Goal: Find specific page/section: Find specific page/section

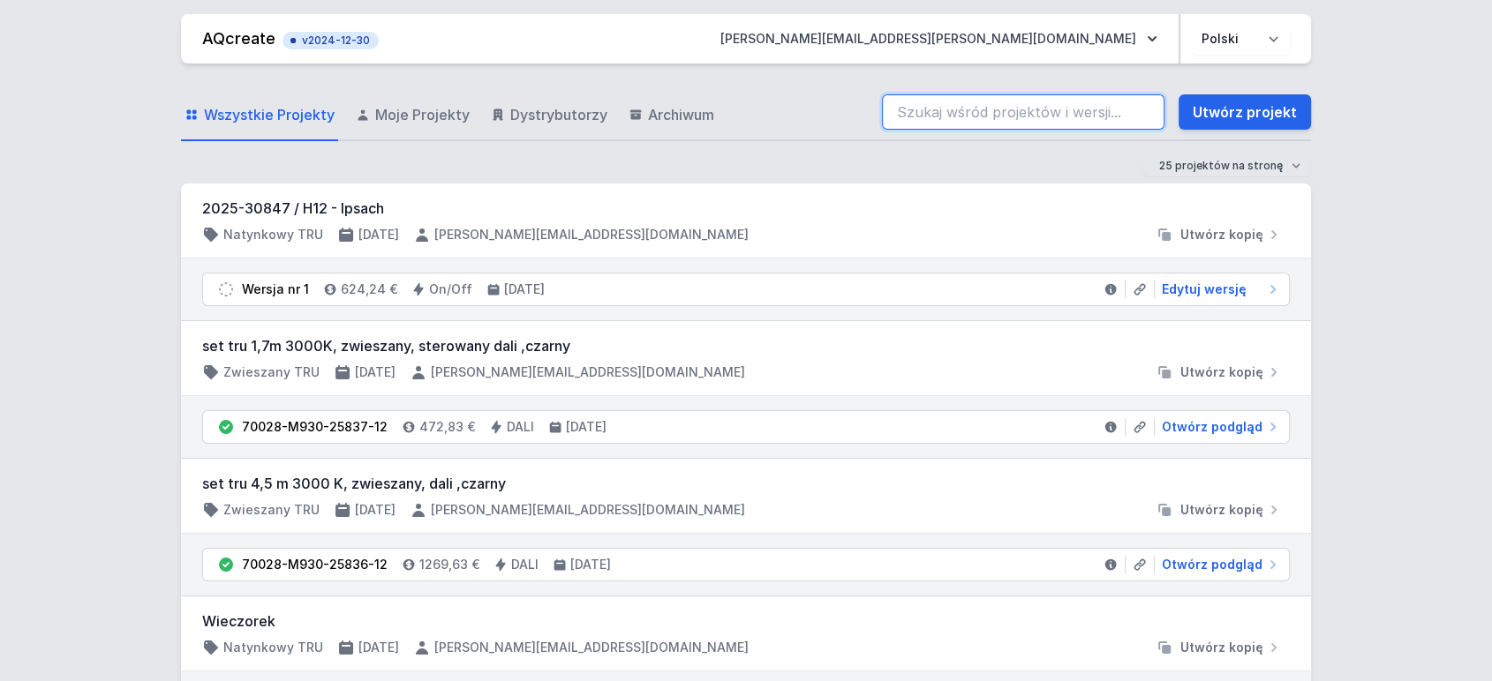
click at [1000, 110] on input "search" at bounding box center [1023, 111] width 282 height 35
paste input "70028-M930-25837-12"
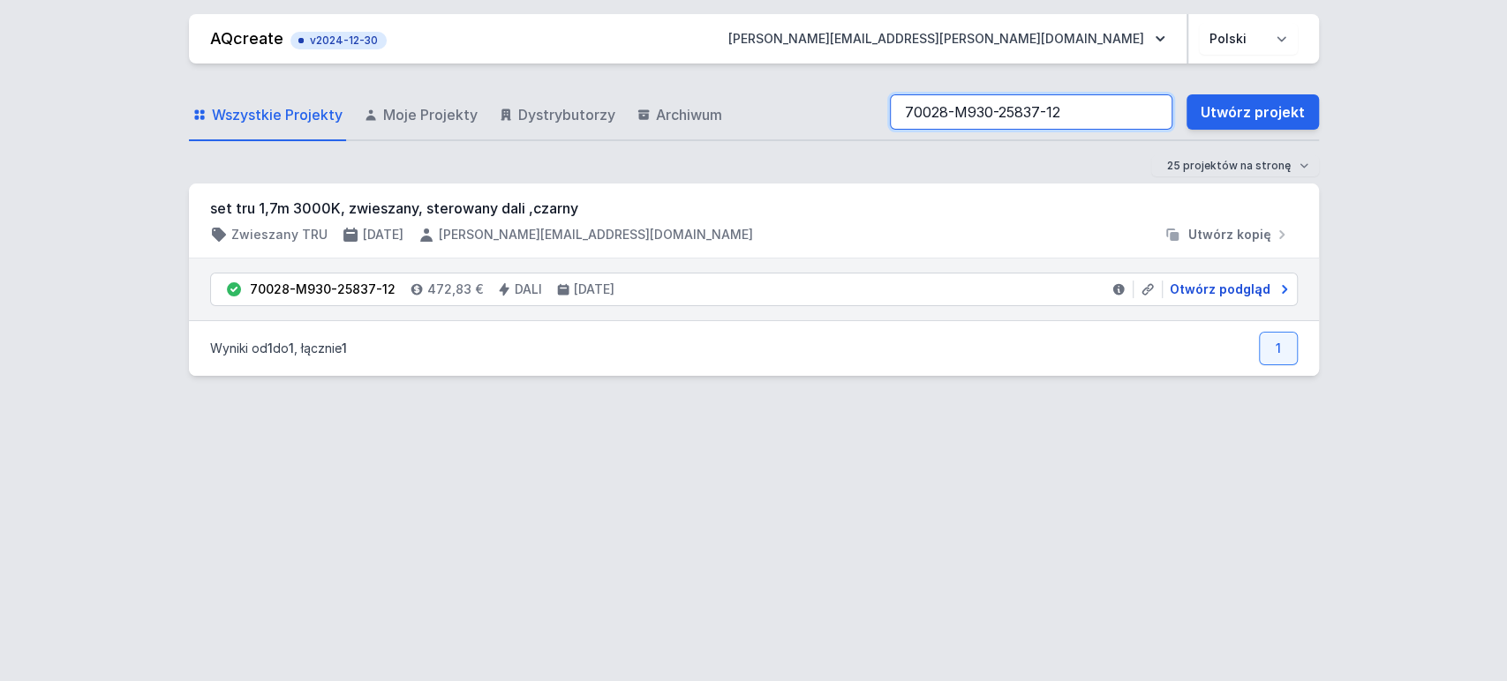
type input "70028-M930-25837-12"
click at [1222, 288] on span "Otwórz podgląd" at bounding box center [1220, 290] width 101 height 18
select select "M"
select select "3000"
select select "4"
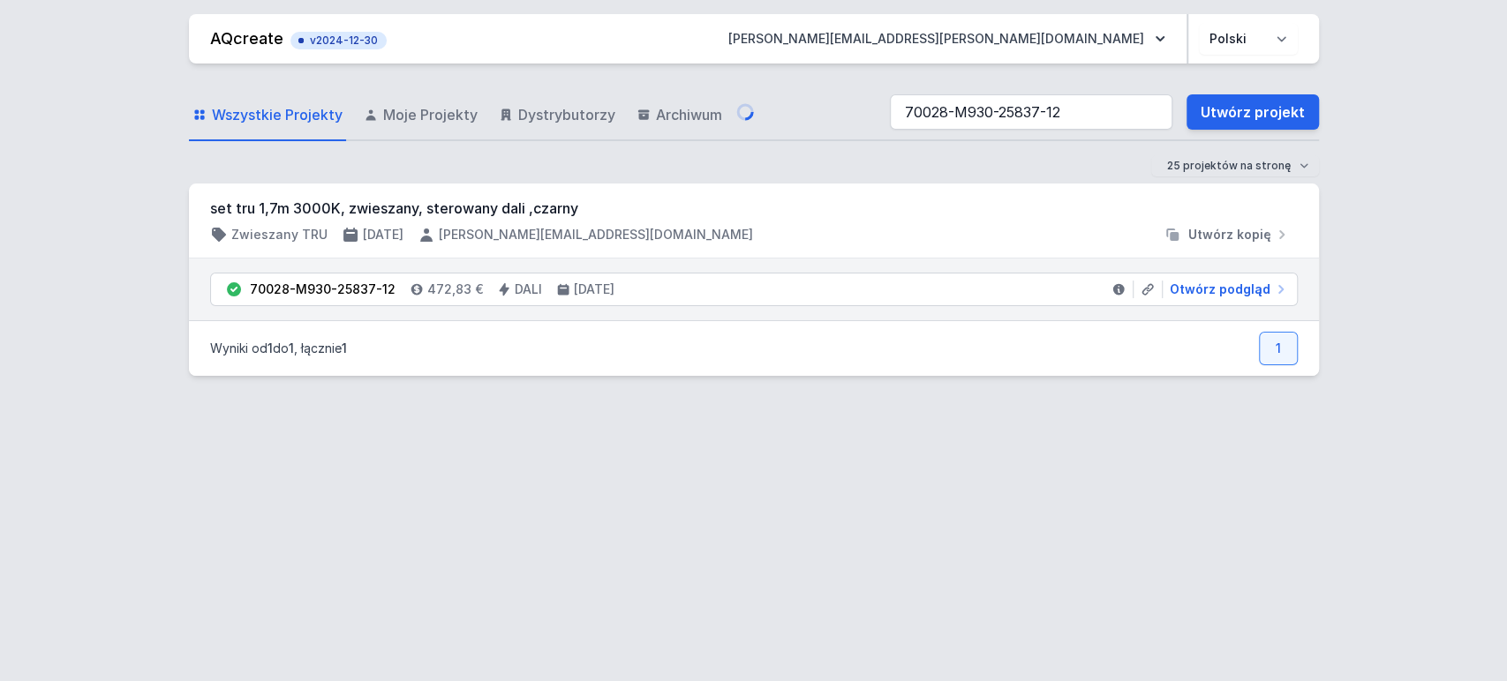
select select "2"
select select "opal"
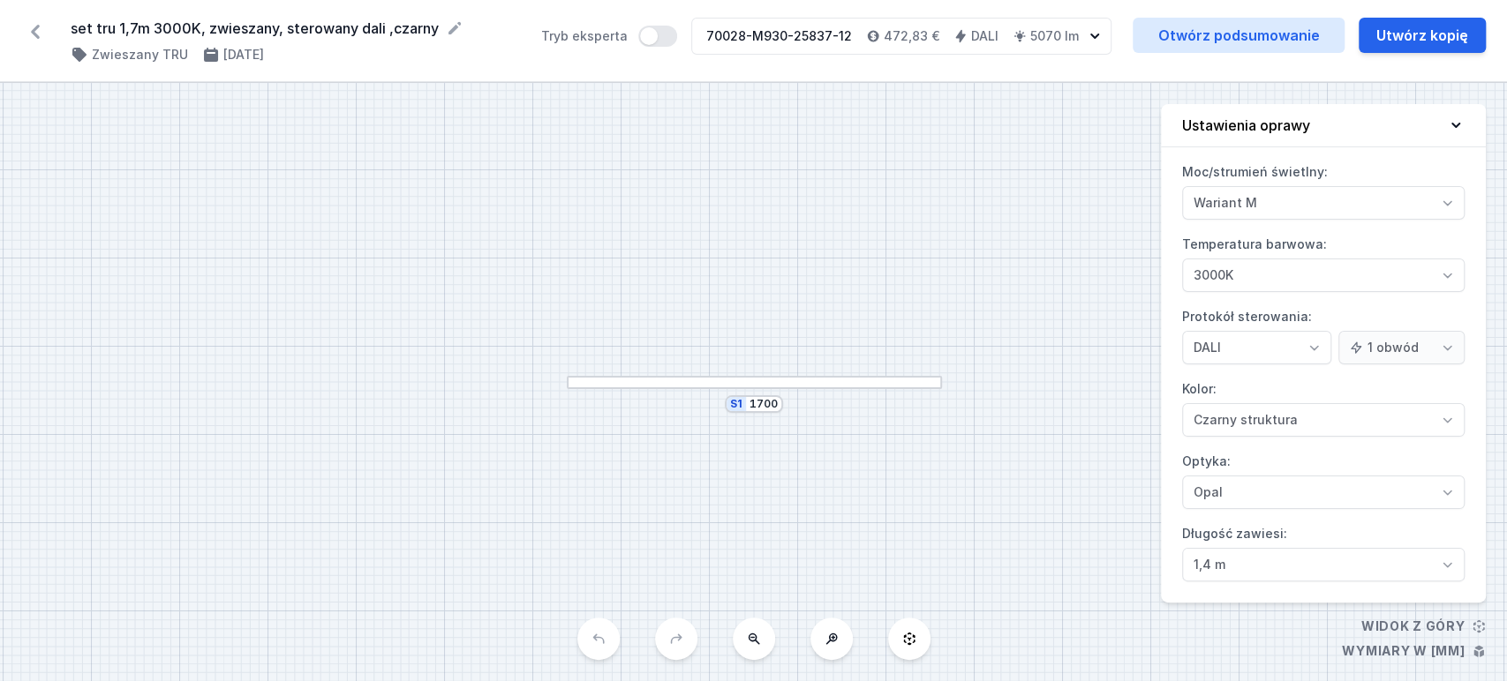
click at [33, 31] on icon at bounding box center [35, 32] width 9 height 14
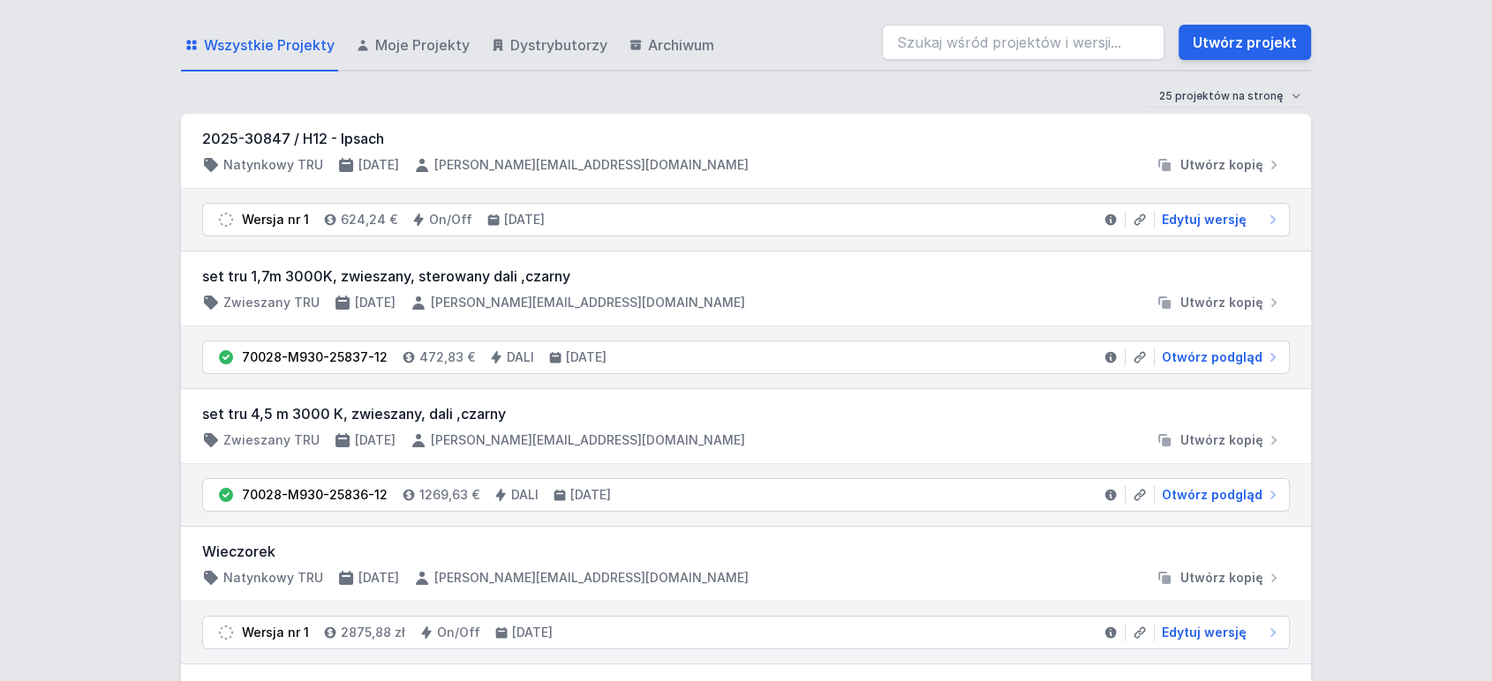
scroll to position [98, 0]
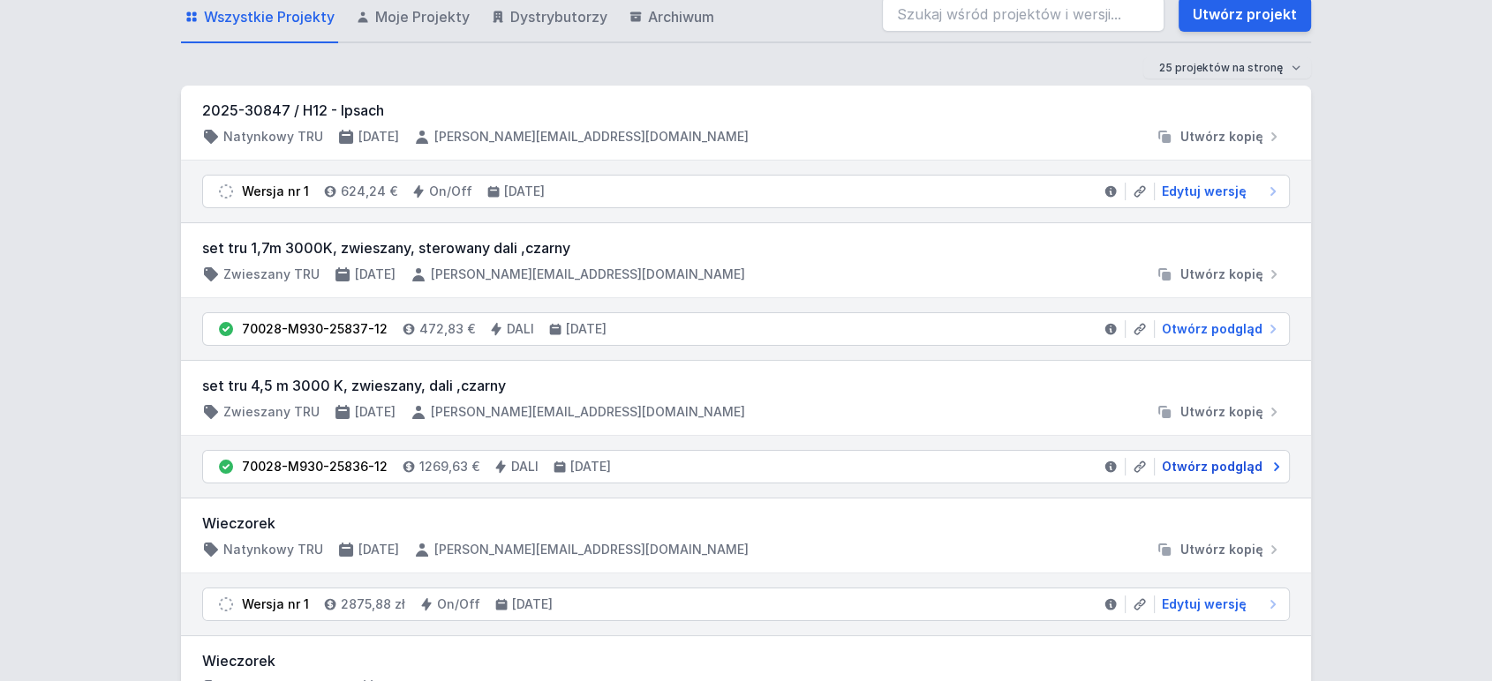
click at [1177, 470] on span "Otwórz podgląd" at bounding box center [1212, 467] width 101 height 18
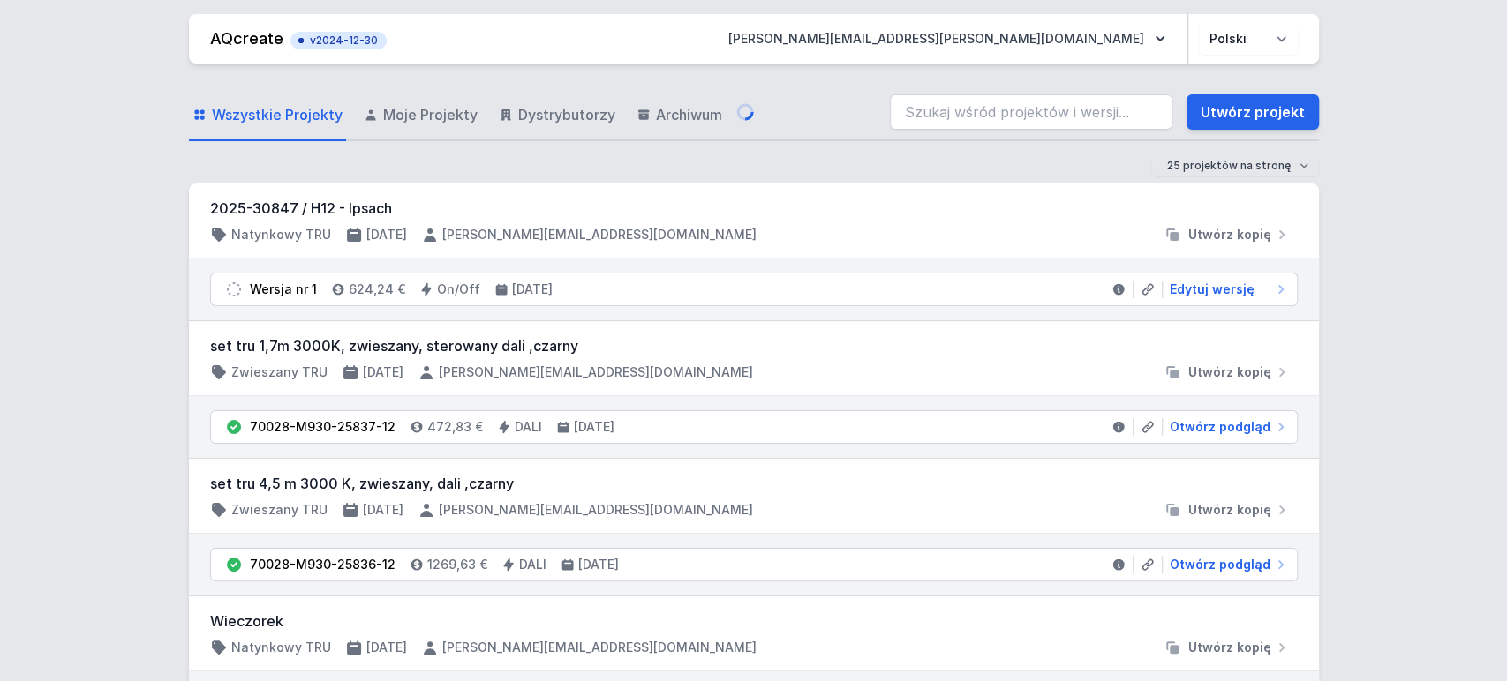
select select "M"
select select "3000"
select select "4"
select select "2"
select select "opal"
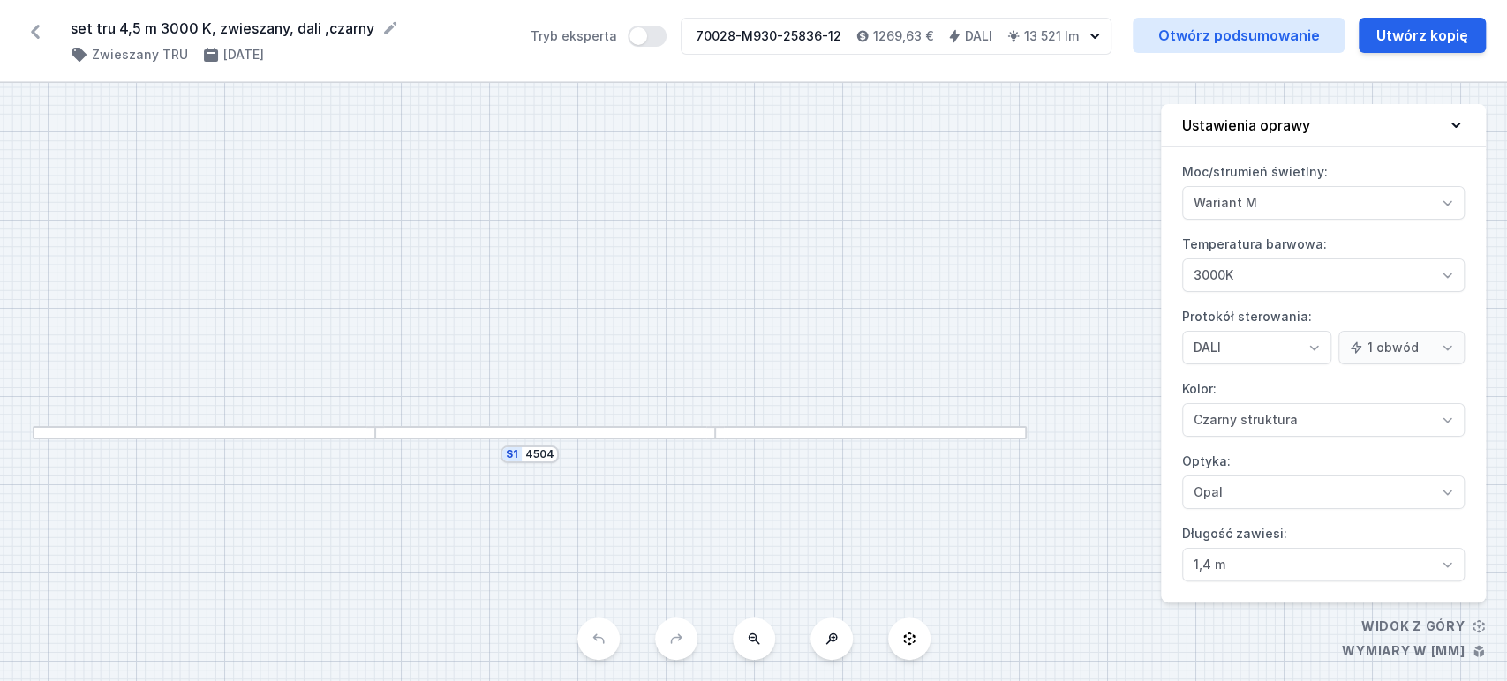
drag, startPoint x: 917, startPoint y: 219, endPoint x: 731, endPoint y: 190, distance: 188.5
click at [709, 241] on div "S1 4504" at bounding box center [753, 382] width 1507 height 598
